Goal: Task Accomplishment & Management: Manage account settings

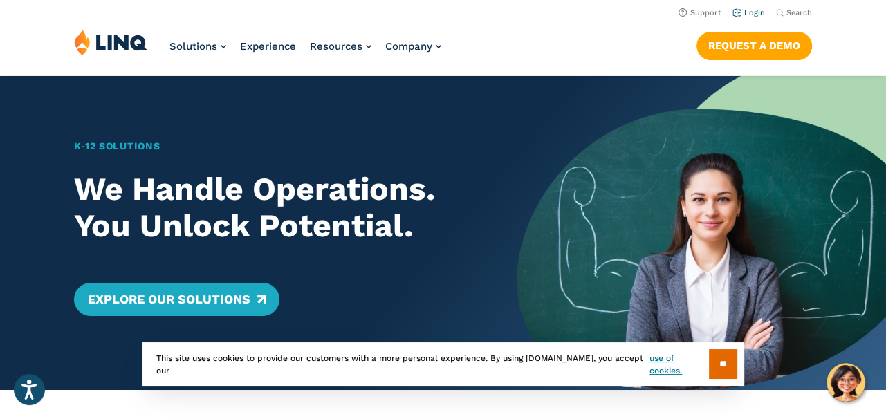
click at [758, 13] on link "Login" at bounding box center [749, 12] width 33 height 9
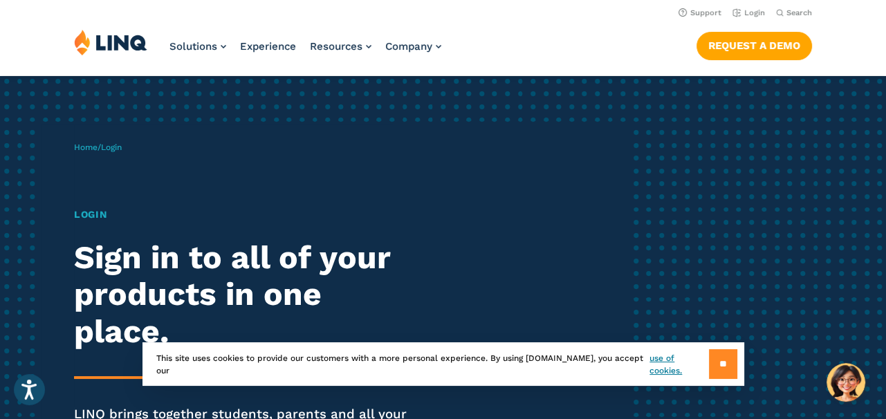
click at [730, 365] on input "**" at bounding box center [723, 364] width 28 height 30
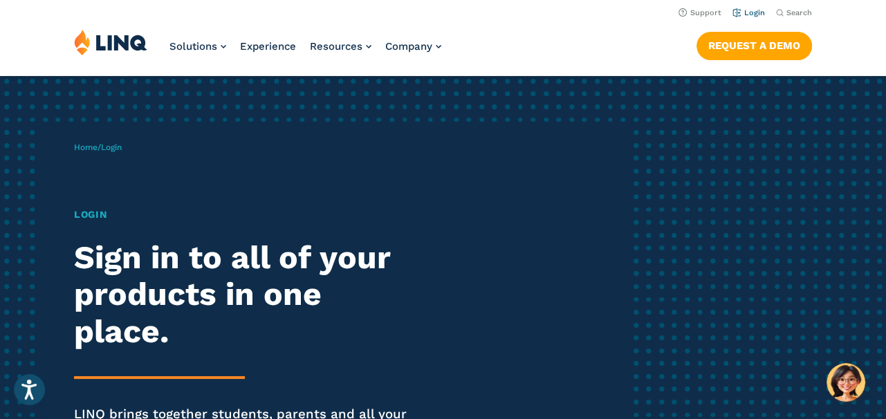
click at [747, 10] on link "Login" at bounding box center [749, 12] width 33 height 9
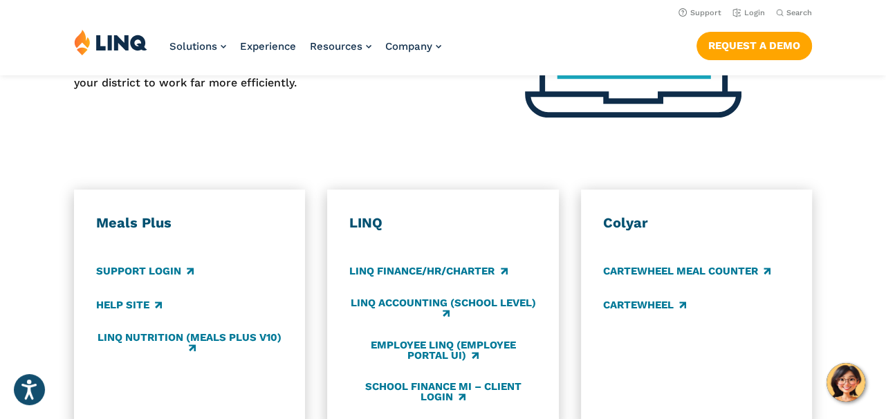
scroll to position [623, 0]
